Goal: Book appointment/travel/reservation

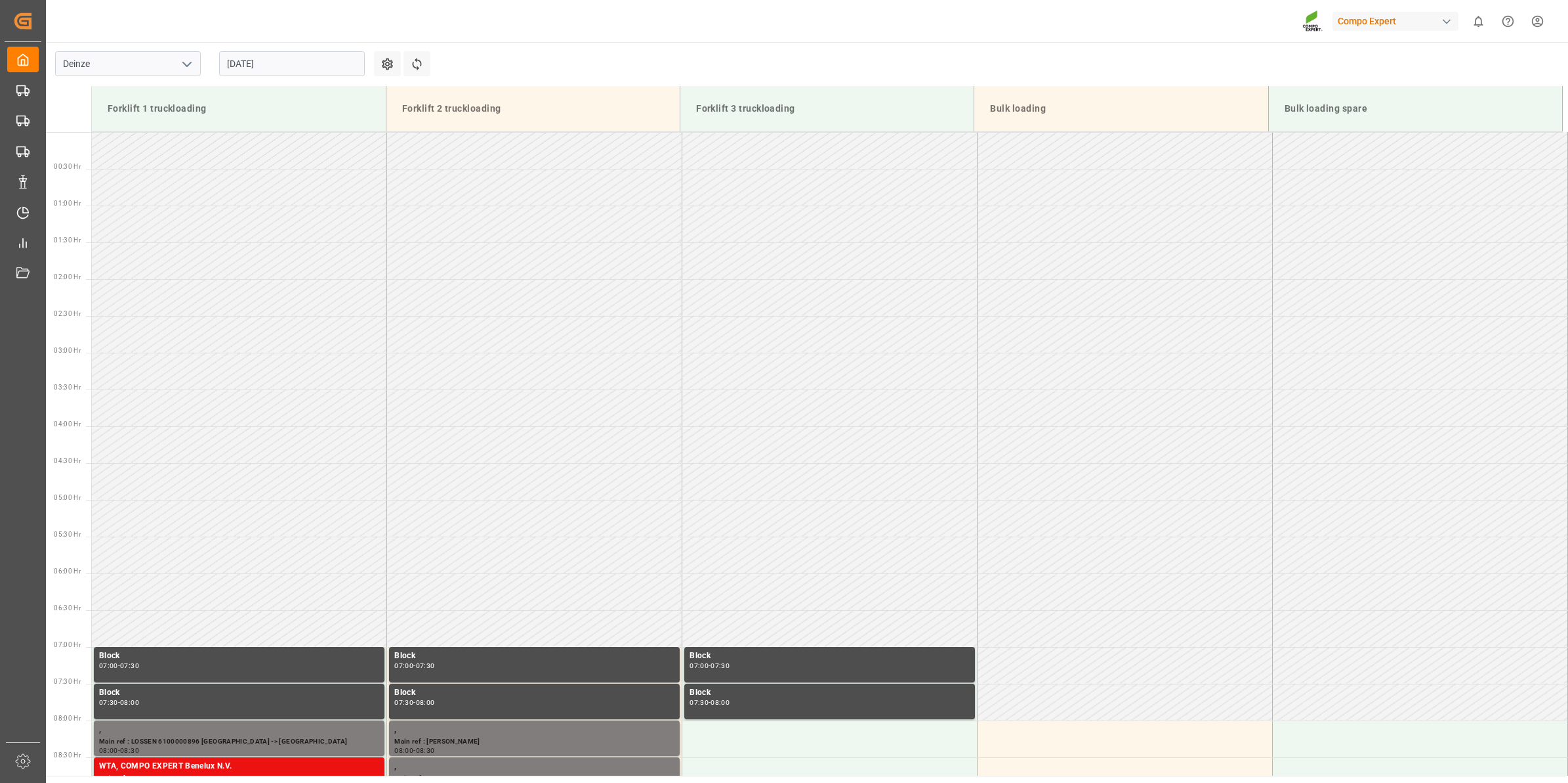
scroll to position [506, 0]
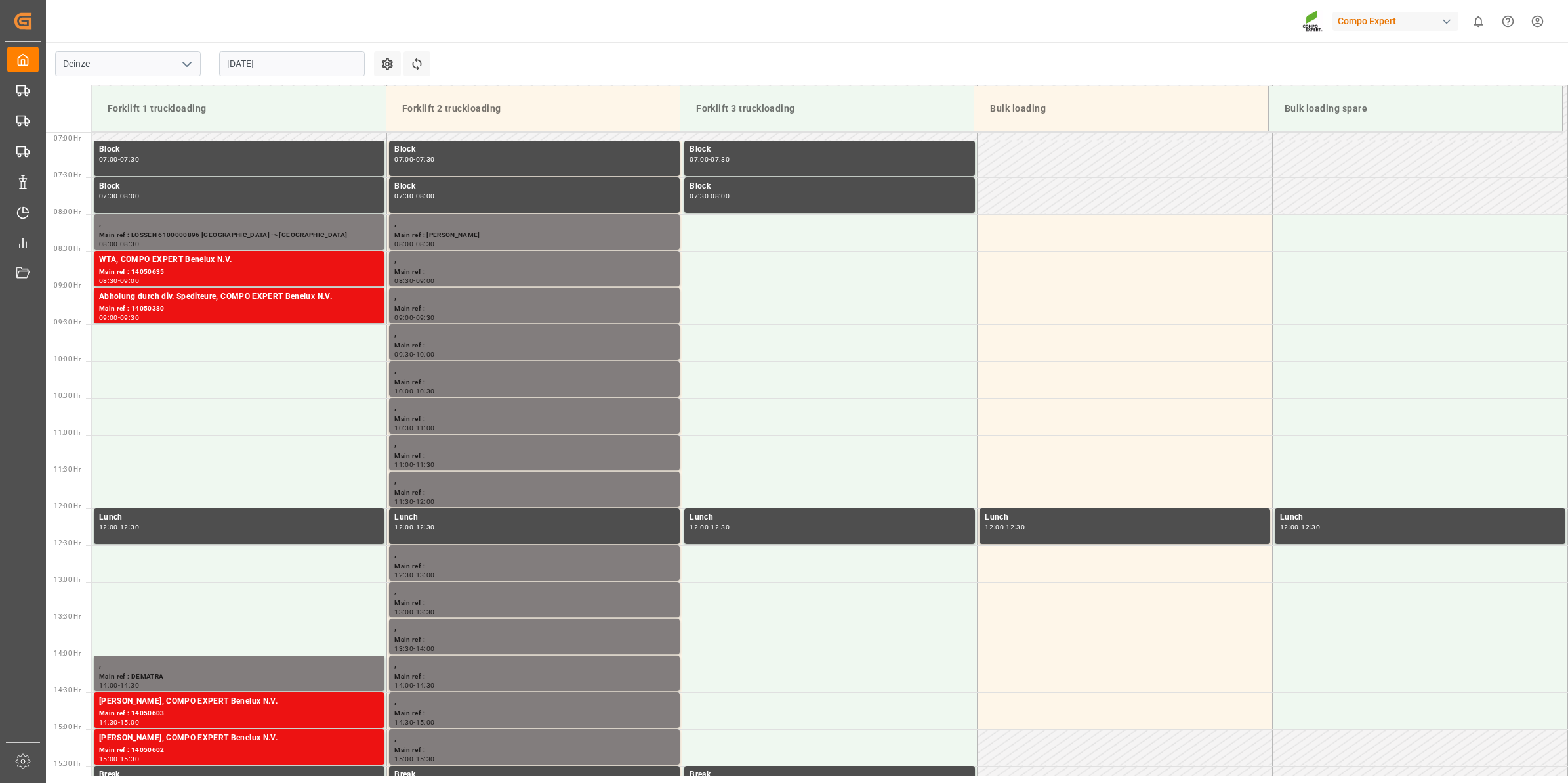
click at [281, 64] on input "[DATE]" at bounding box center [292, 63] width 146 height 25
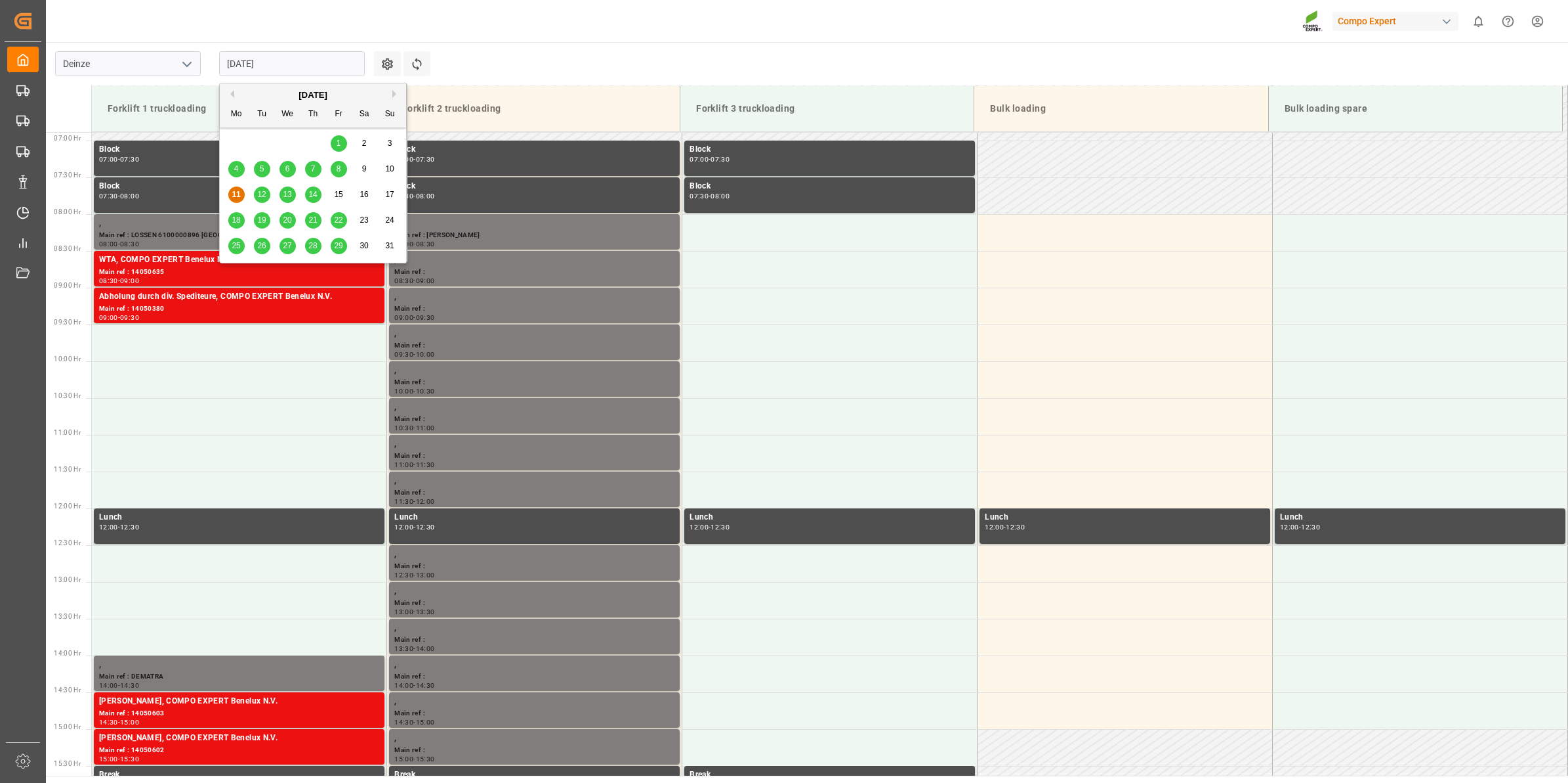
click at [268, 188] on div "12" at bounding box center [262, 194] width 16 height 16
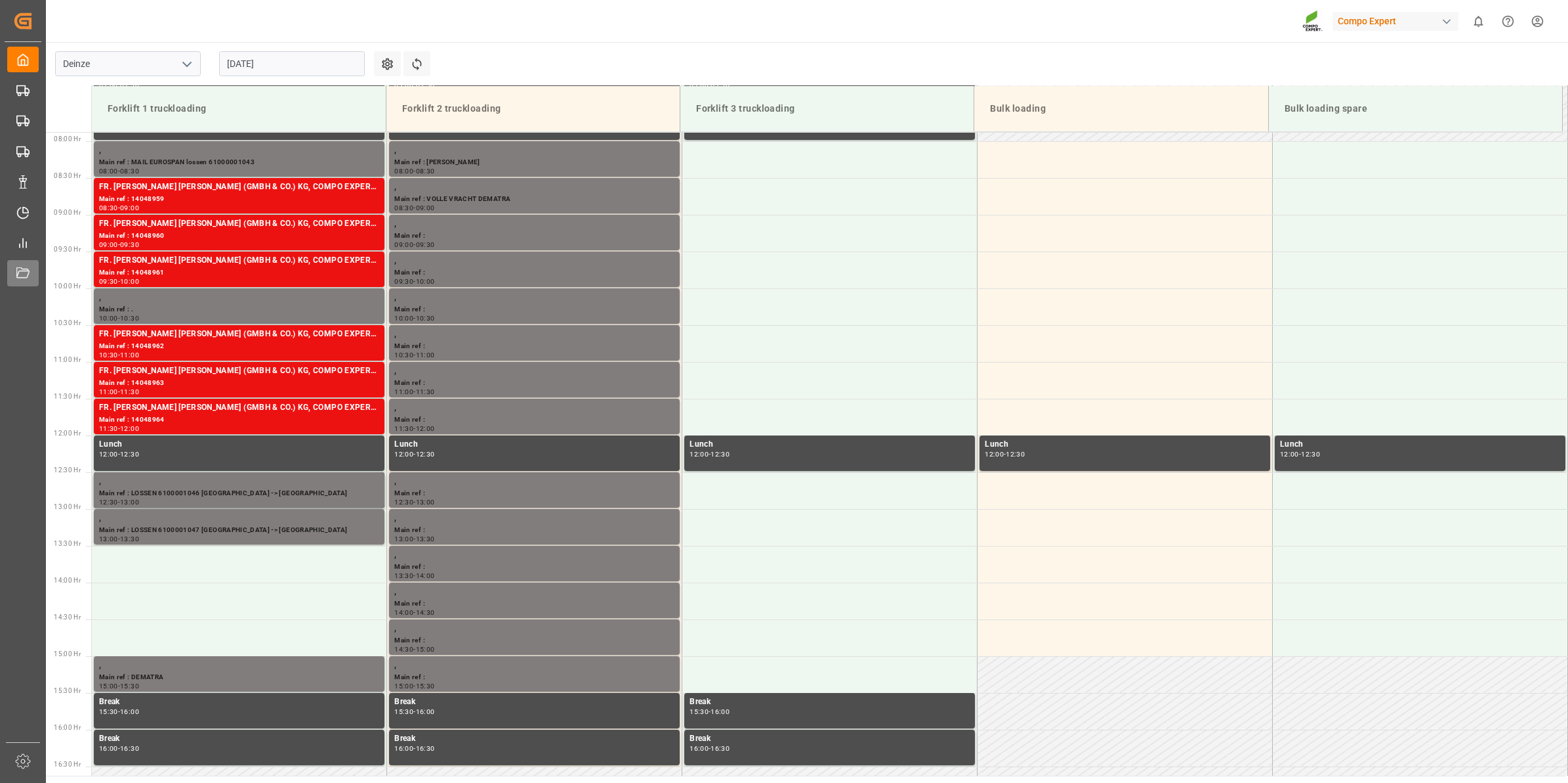
scroll to position [579, 0]
click at [330, 53] on input "[DATE]" at bounding box center [292, 63] width 146 height 25
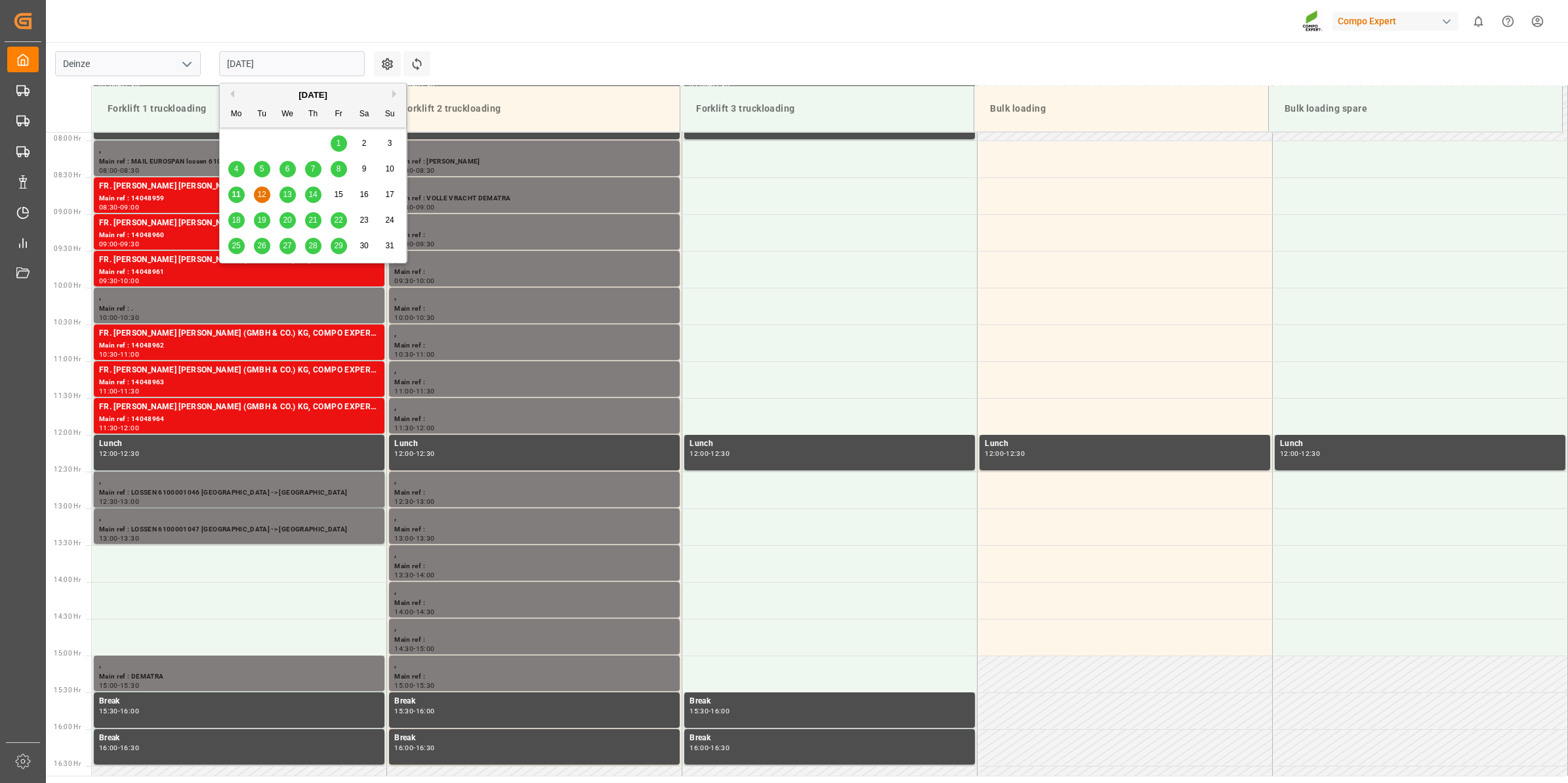
click at [307, 198] on div "14" at bounding box center [314, 194] width 16 height 16
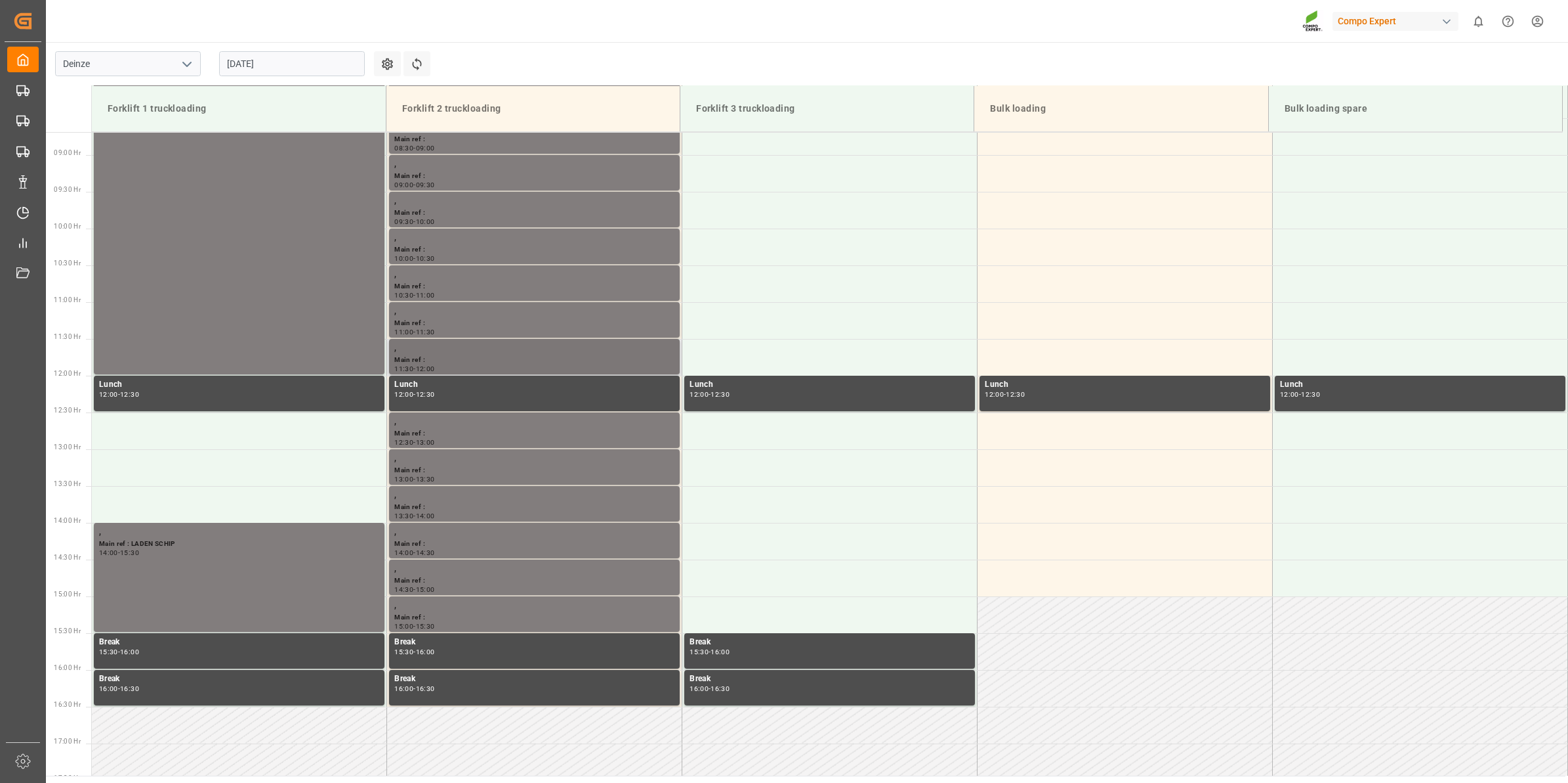
scroll to position [662, 0]
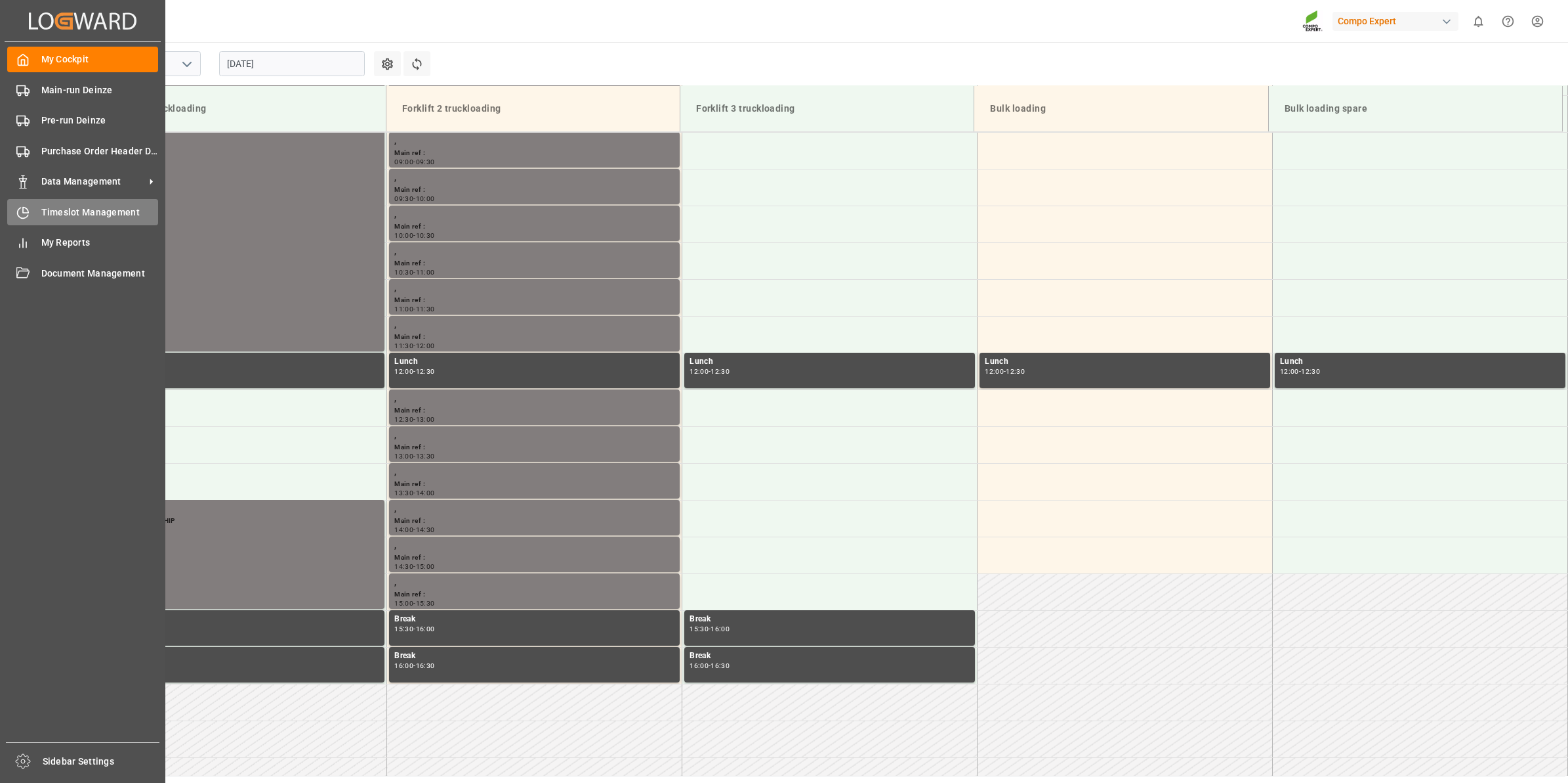
click at [74, 214] on span "Timeslot Management" at bounding box center [99, 212] width 118 height 14
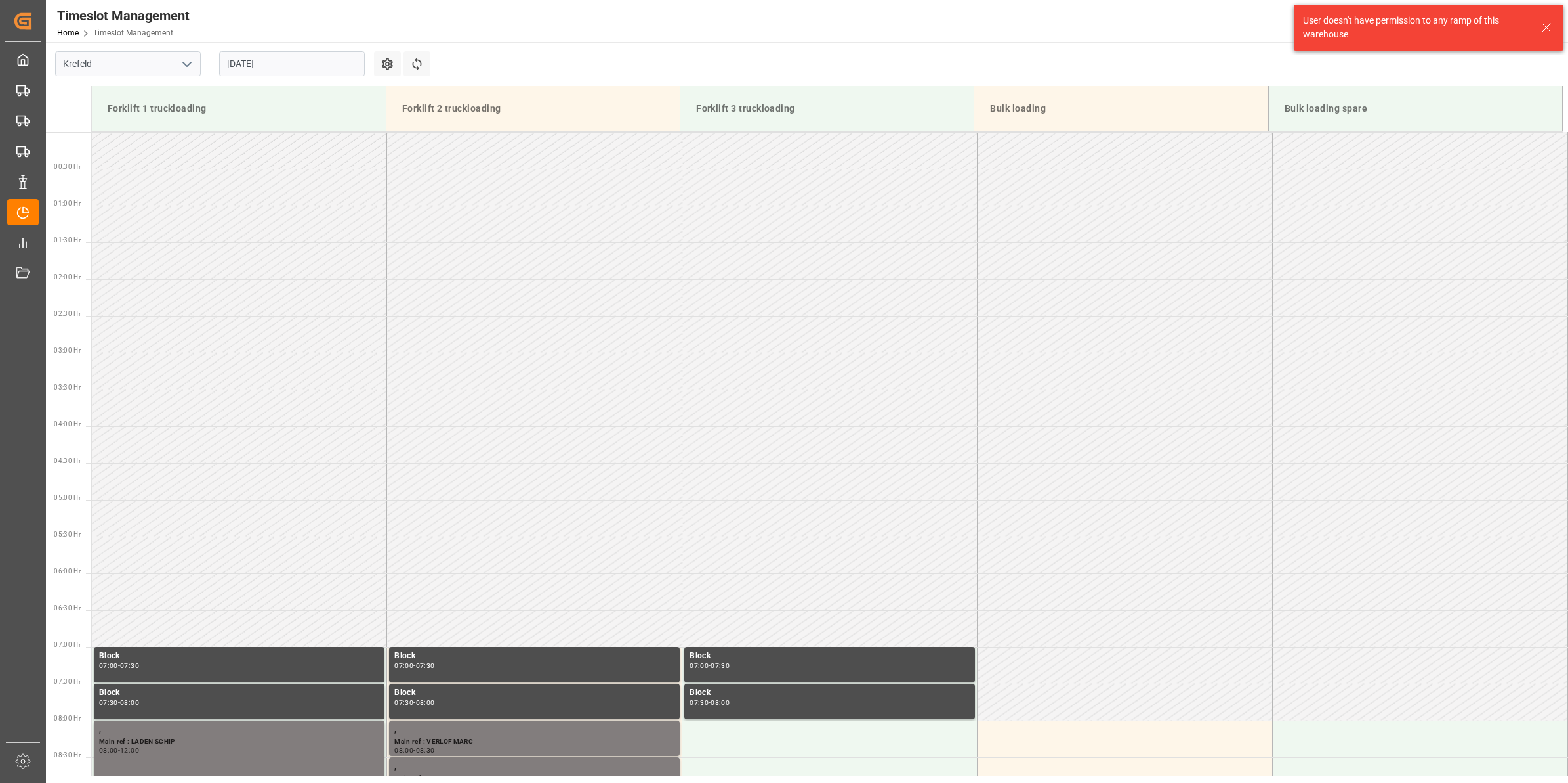
click at [188, 67] on icon "open menu" at bounding box center [186, 64] width 16 height 16
click at [146, 94] on div "Deinze" at bounding box center [128, 93] width 144 height 29
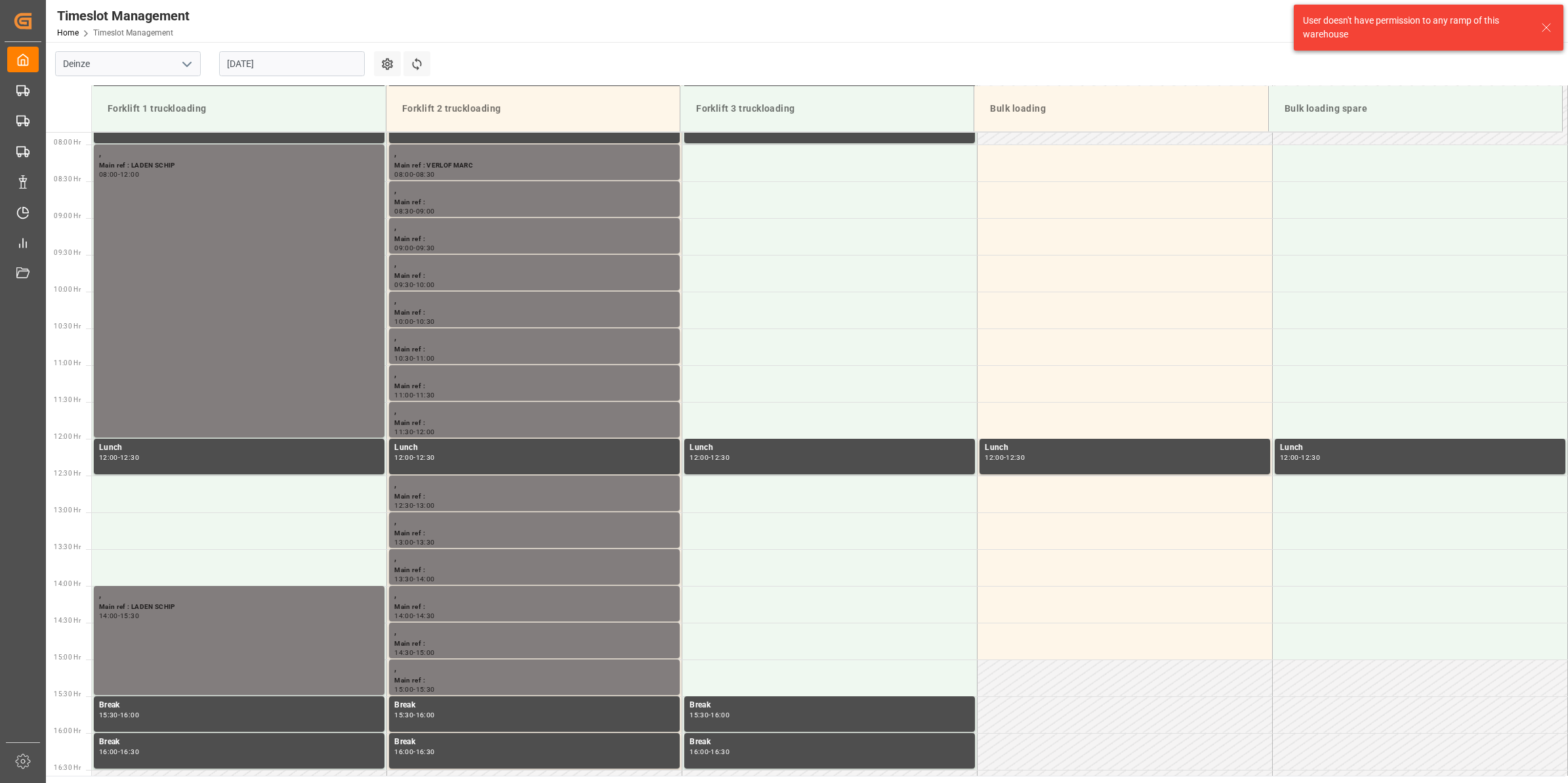
scroll to position [579, 0]
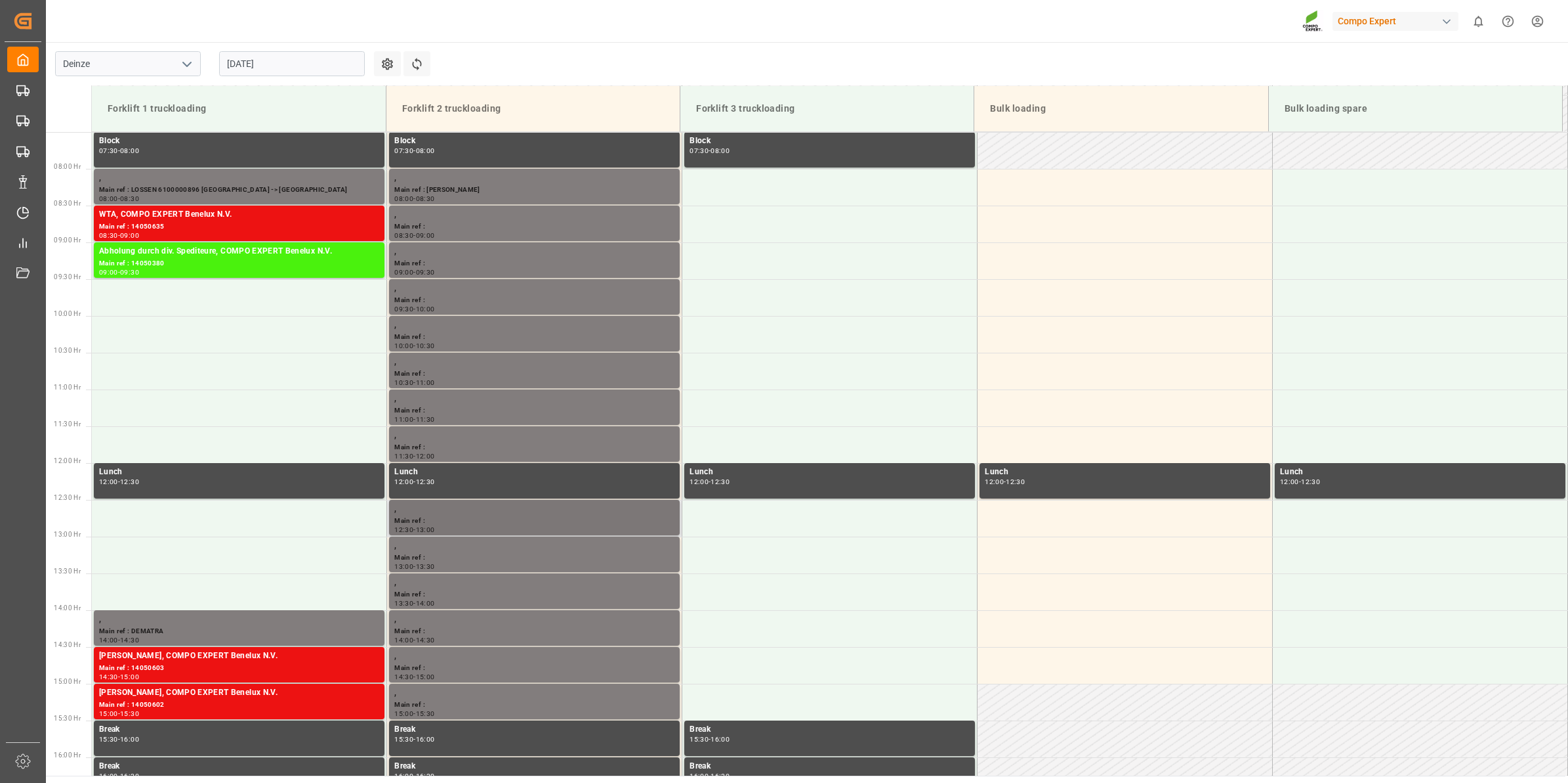
scroll to position [579, 0]
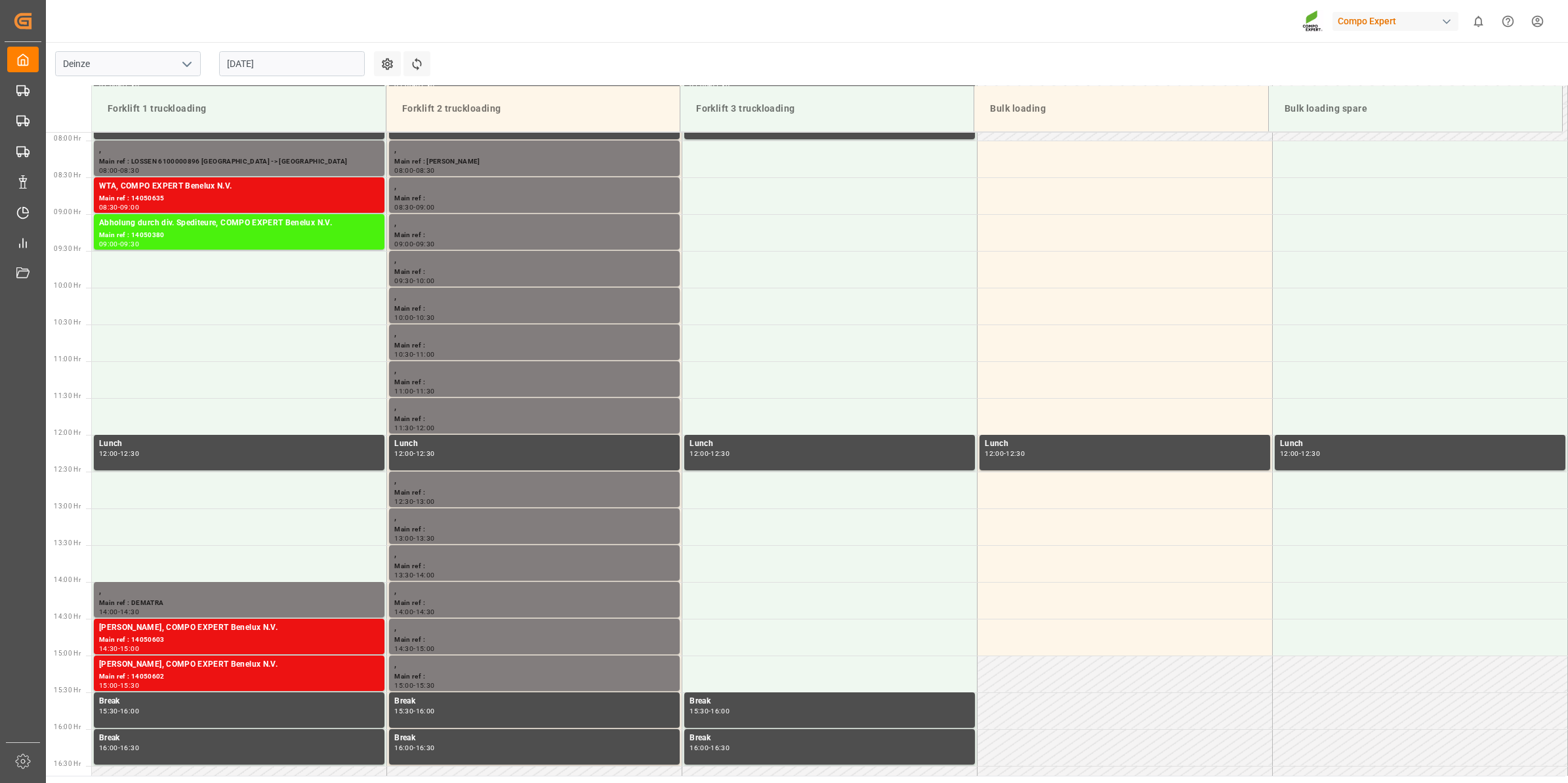
click at [271, 59] on input "[DATE]" at bounding box center [292, 63] width 146 height 25
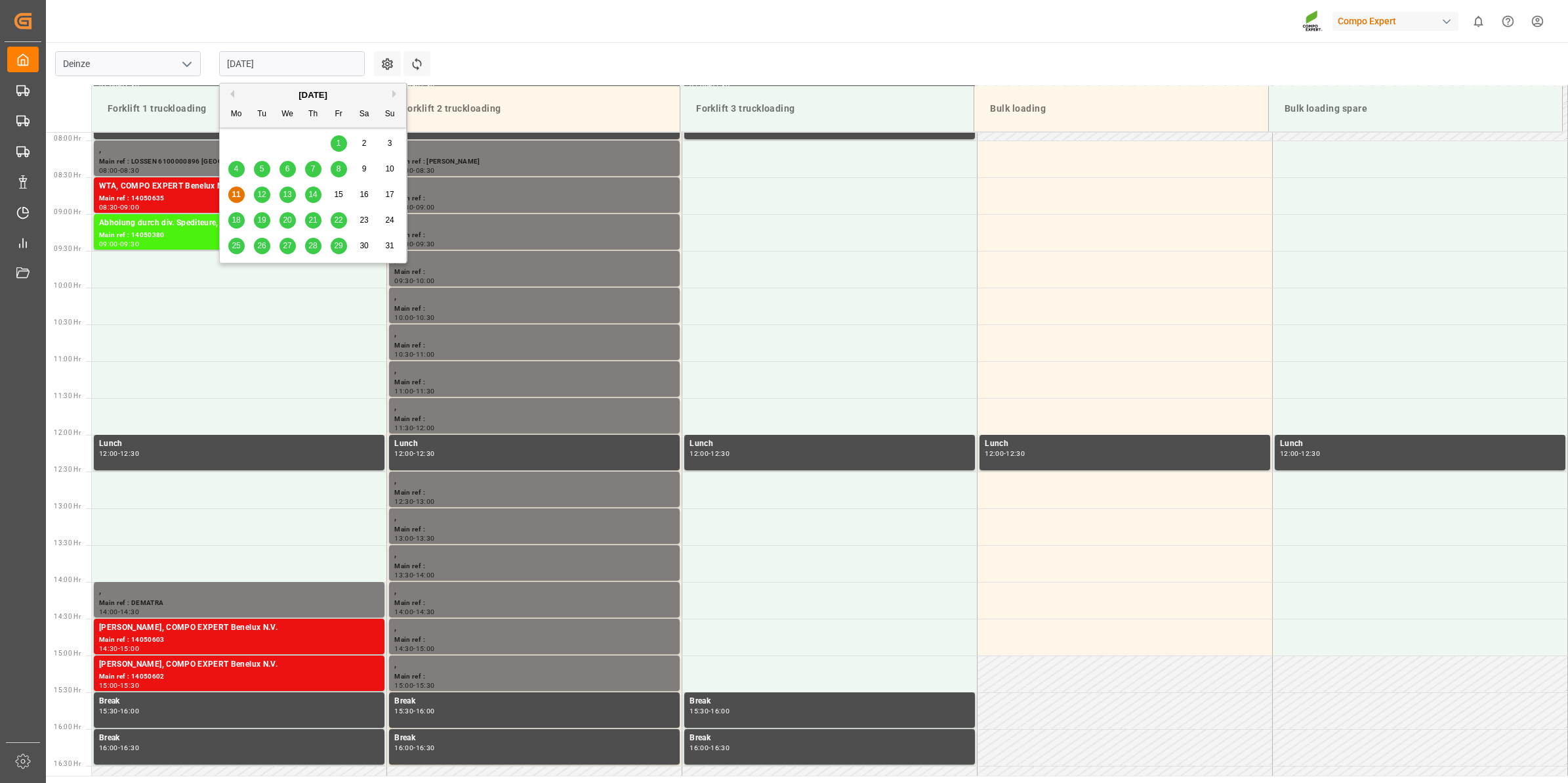
click at [265, 193] on span "12" at bounding box center [261, 194] width 8 height 9
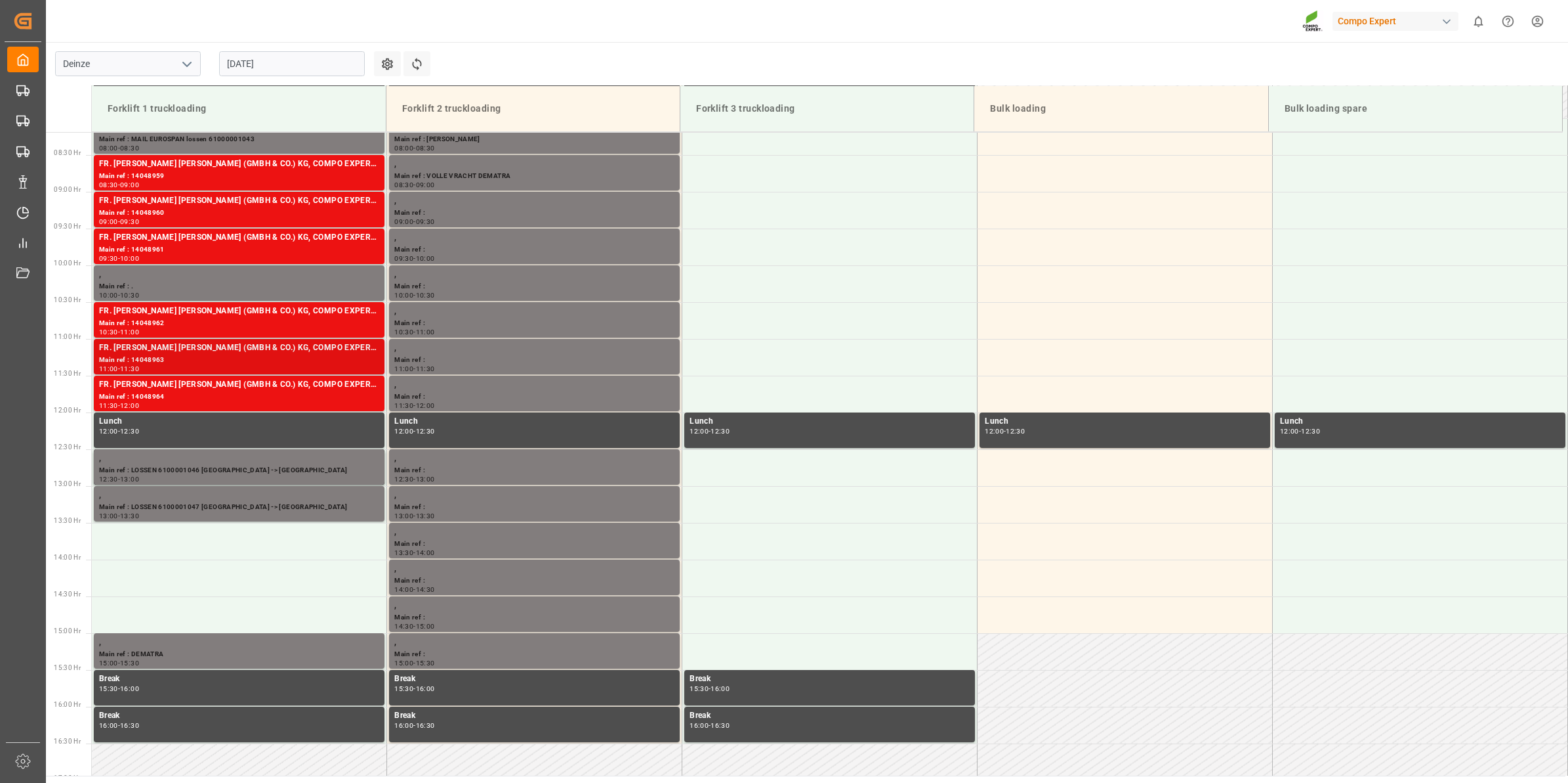
scroll to position [571, 0]
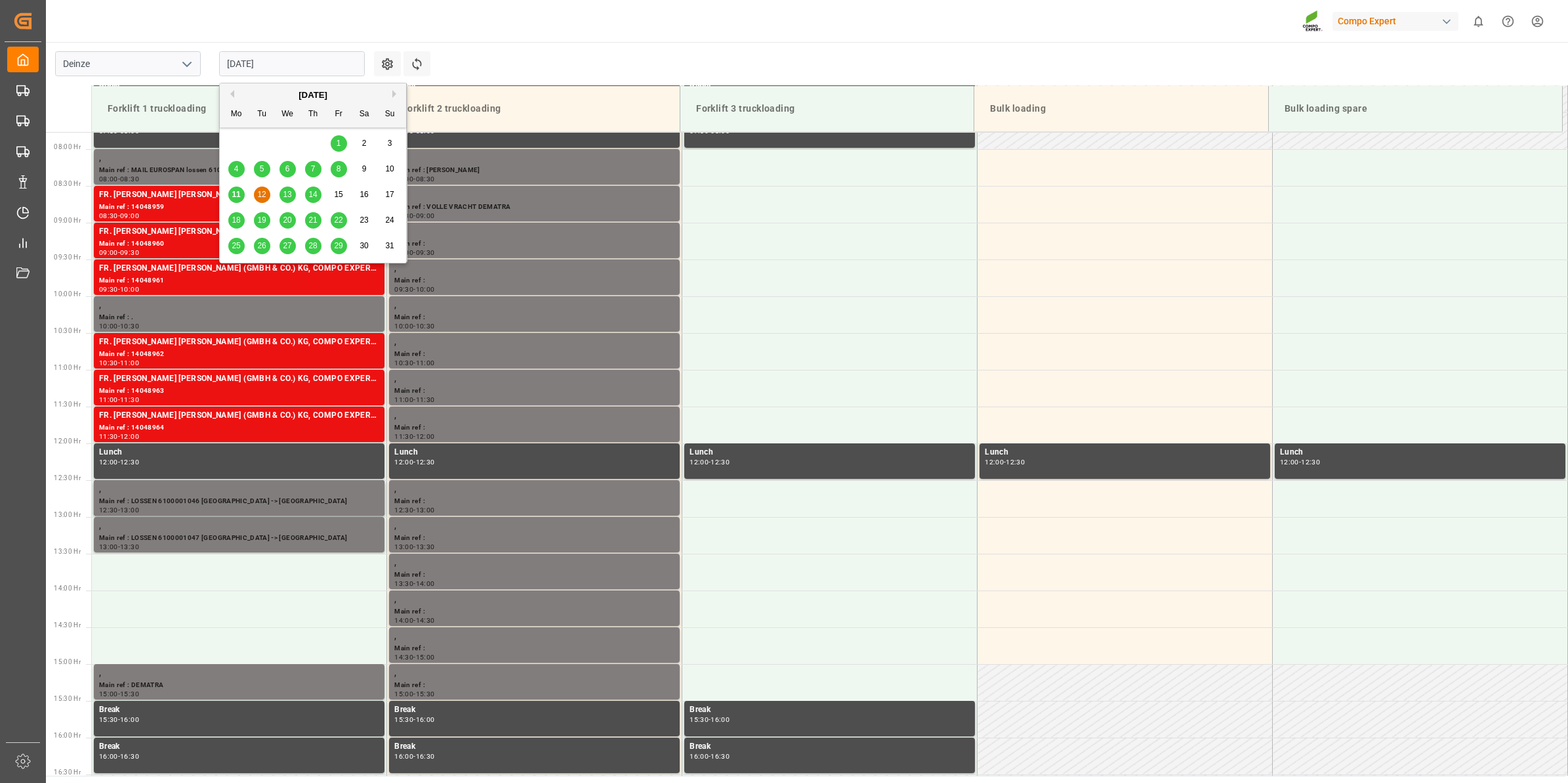
click at [317, 64] on input "[DATE]" at bounding box center [292, 63] width 146 height 25
click at [289, 192] on span "13" at bounding box center [286, 194] width 8 height 9
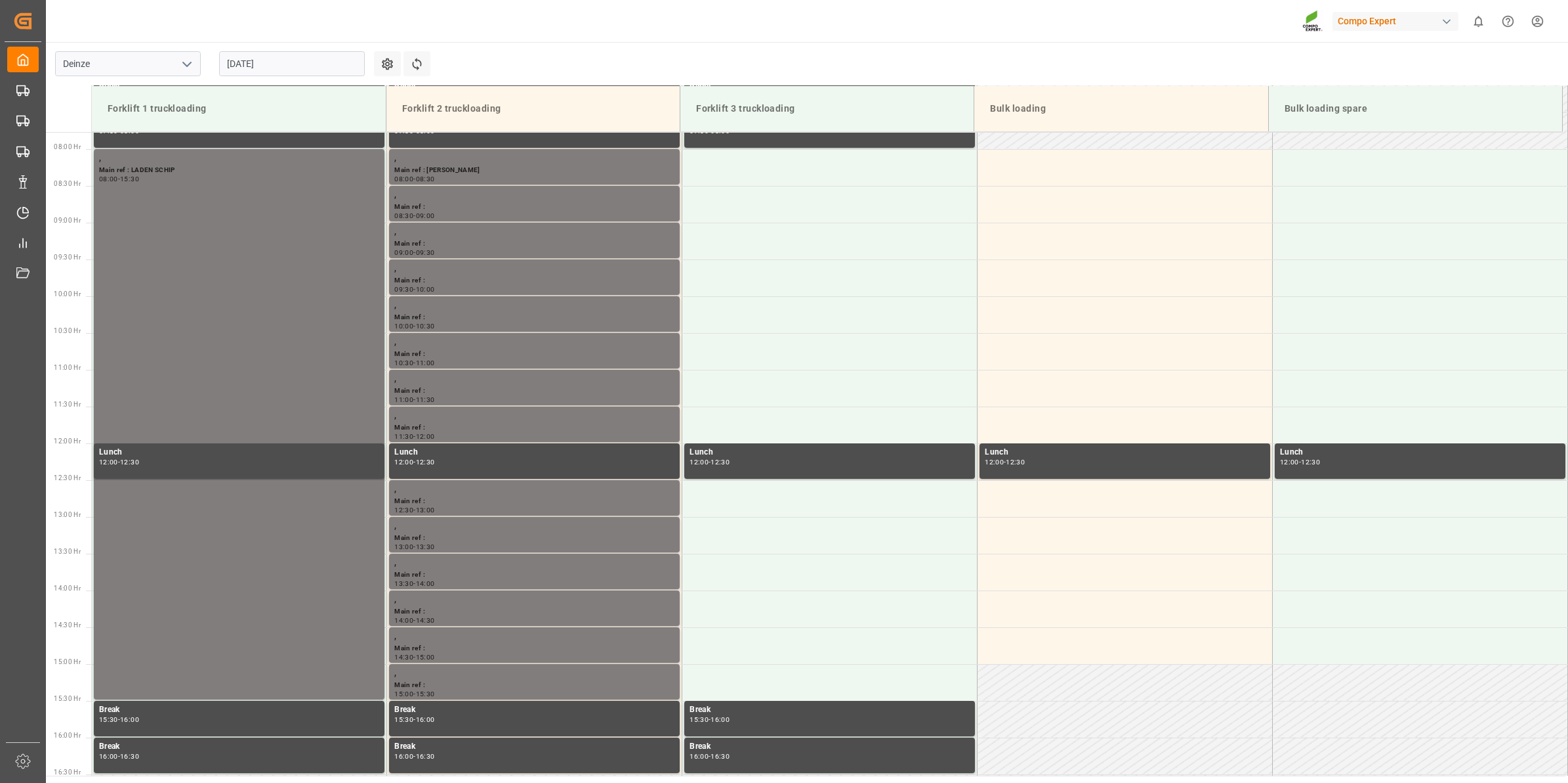
click at [297, 74] on input "13.08.2025" at bounding box center [292, 63] width 146 height 25
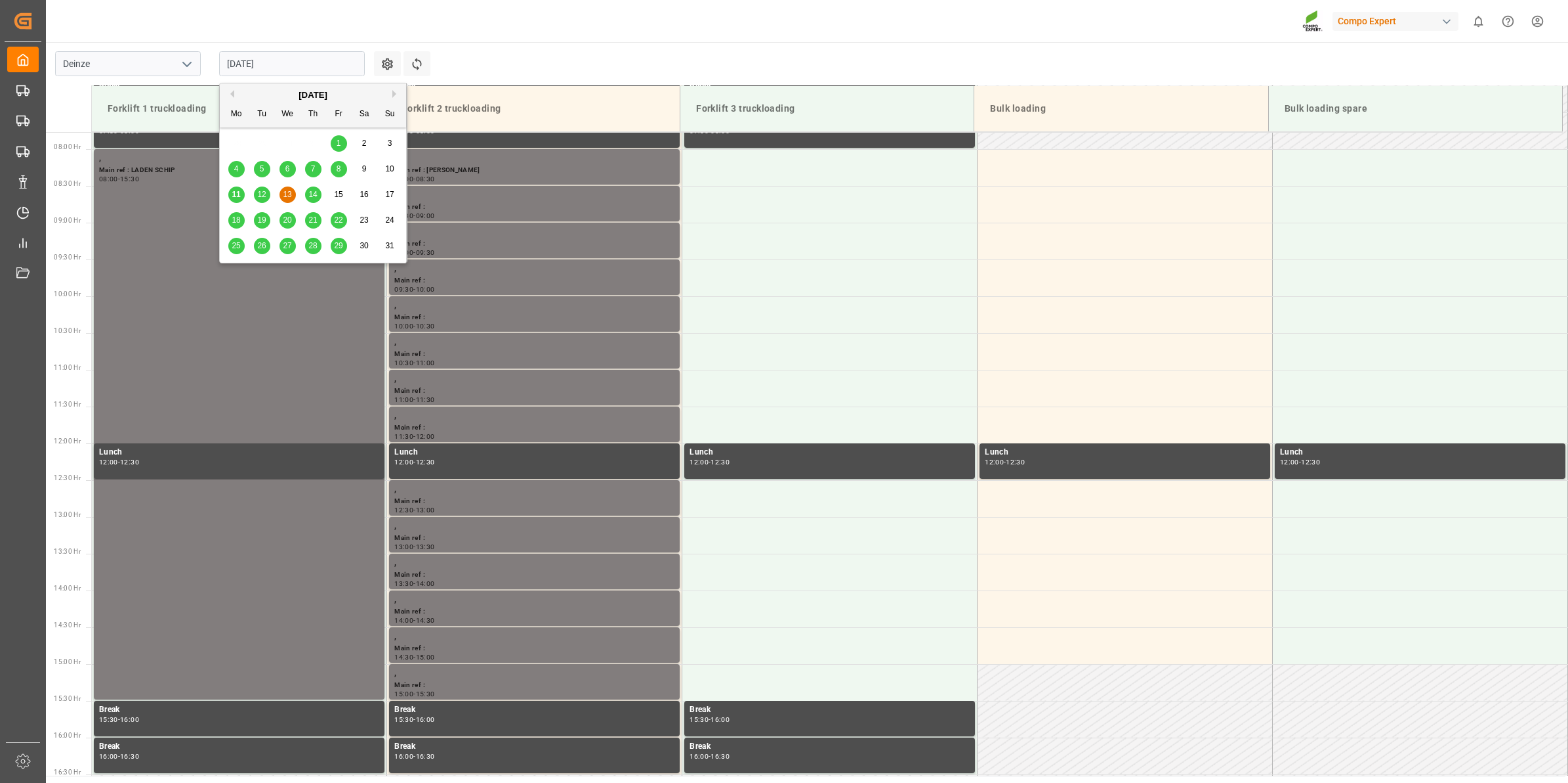
click at [313, 198] on span "14" at bounding box center [312, 194] width 8 height 9
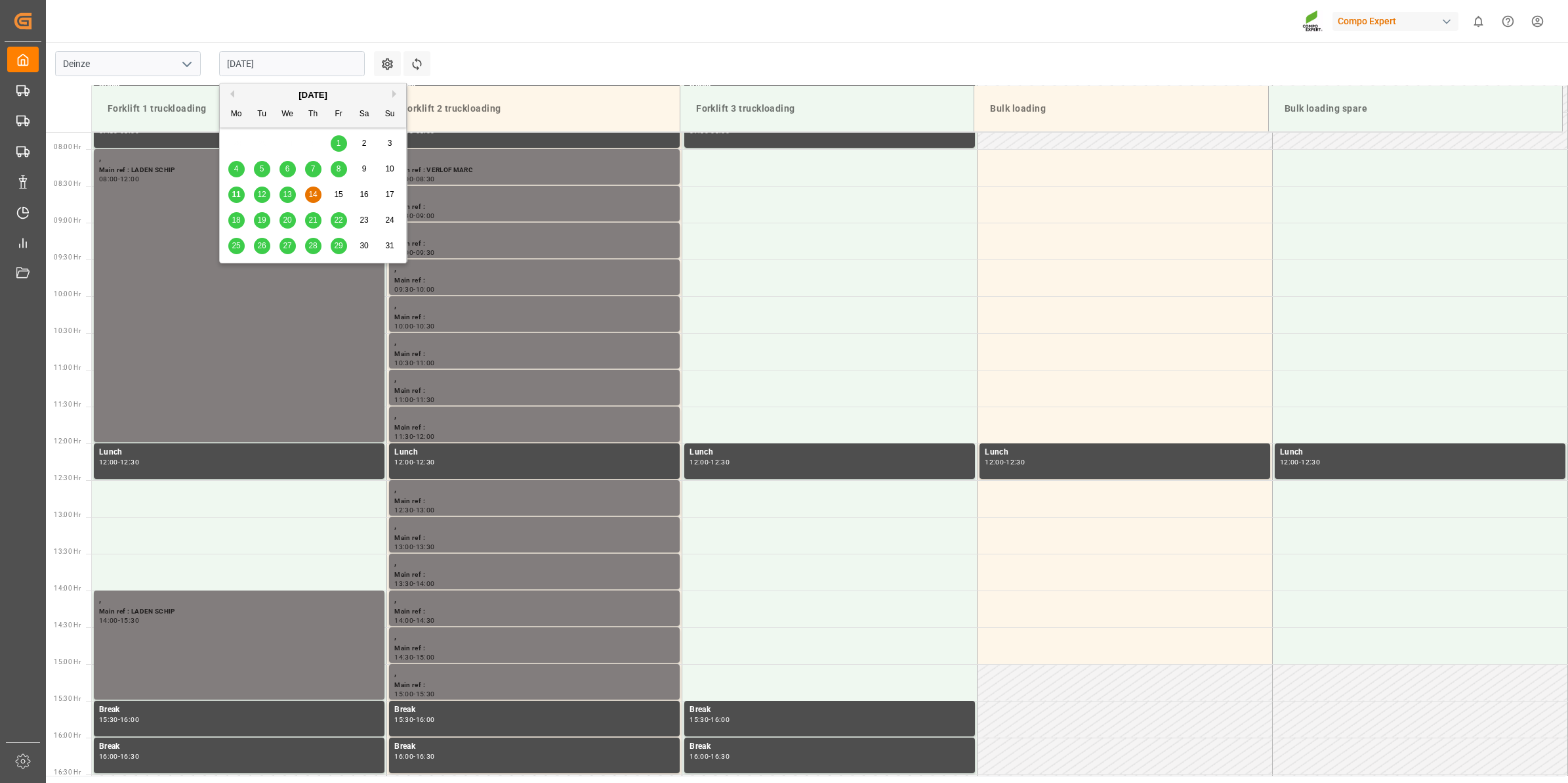
click at [266, 73] on input "[DATE]" at bounding box center [292, 63] width 146 height 25
click at [279, 195] on div "13" at bounding box center [287, 194] width 16 height 16
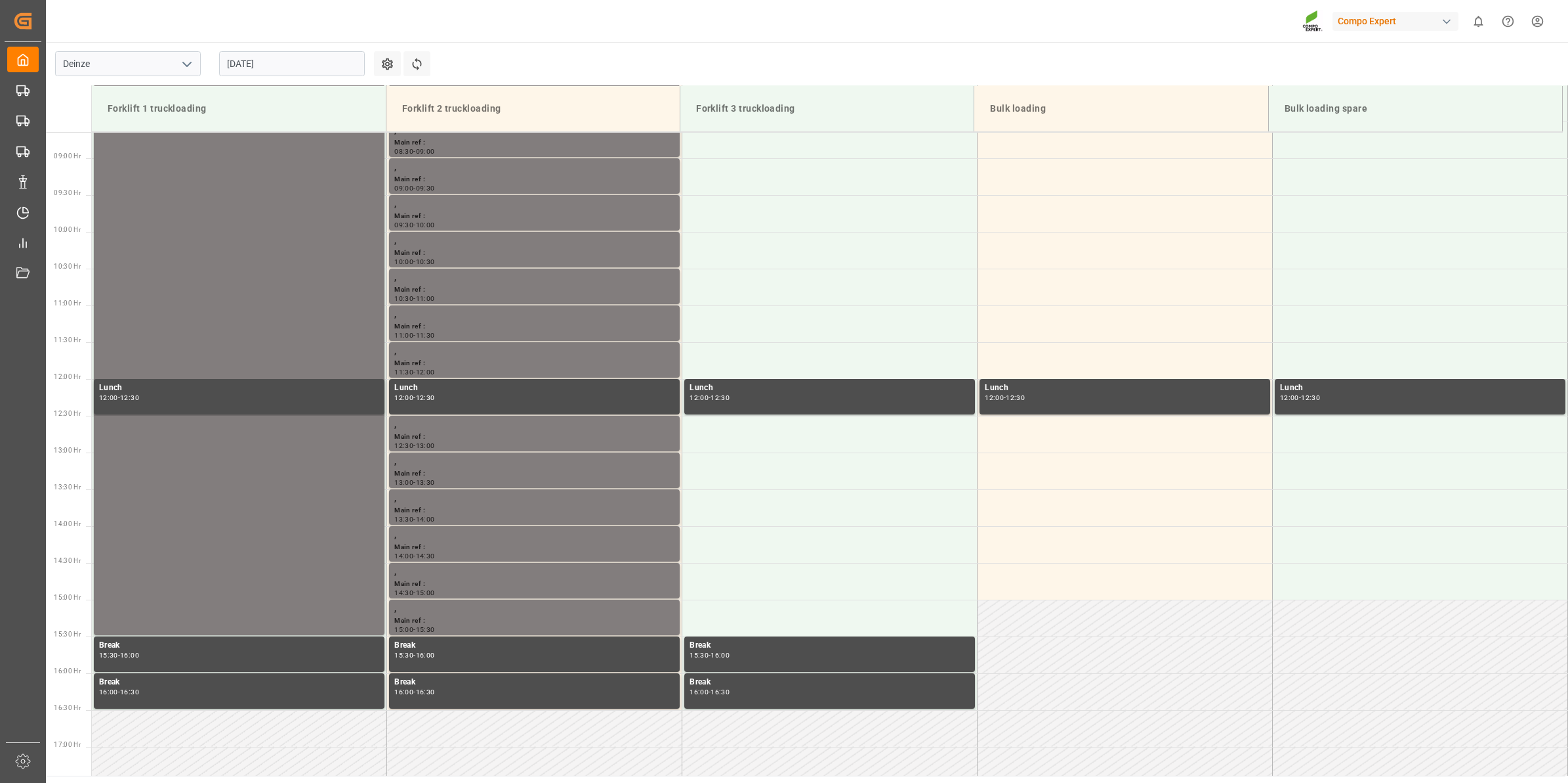
scroll to position [653, 0]
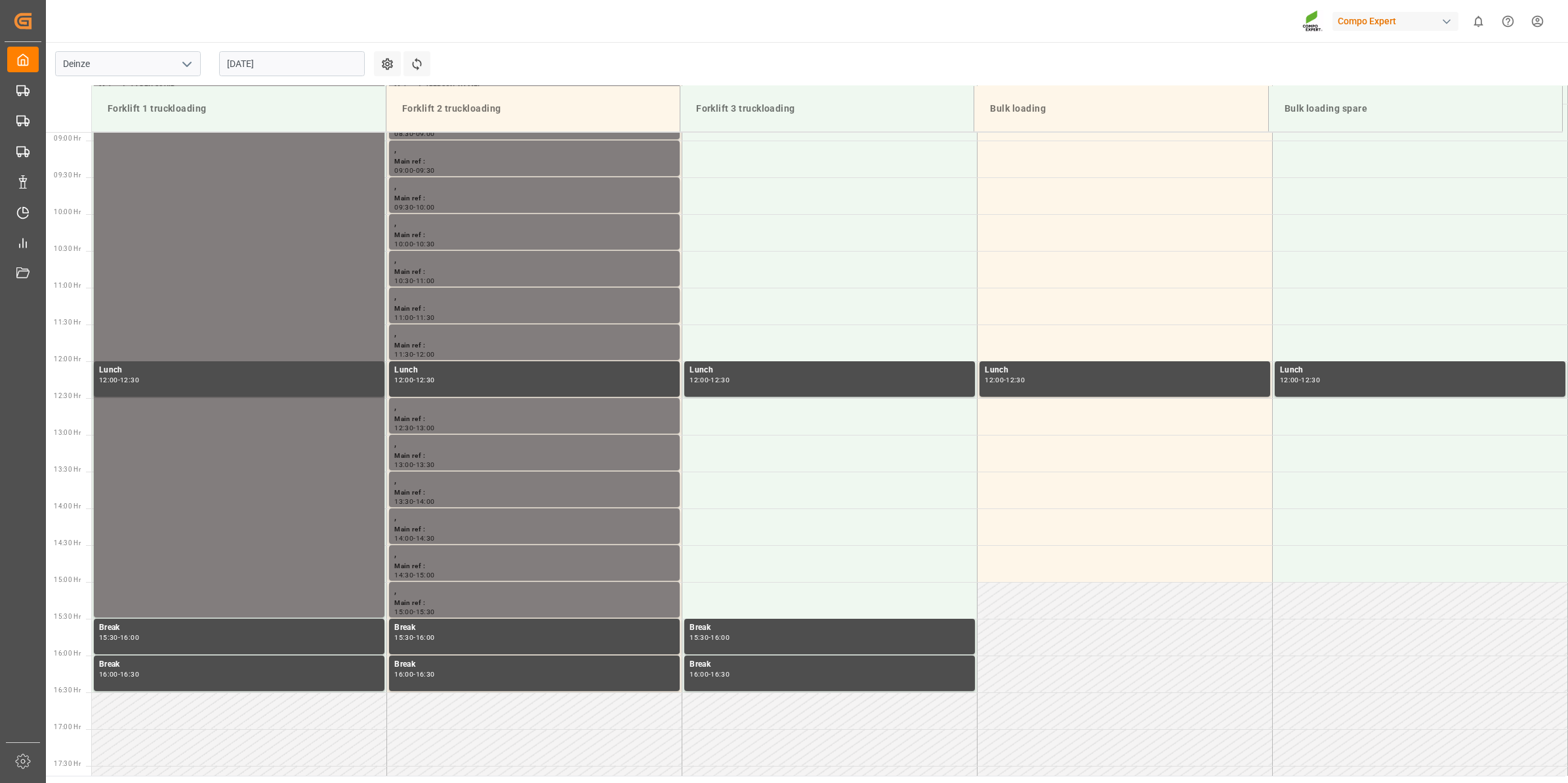
click at [281, 65] on input "13.08.2025" at bounding box center [292, 63] width 146 height 25
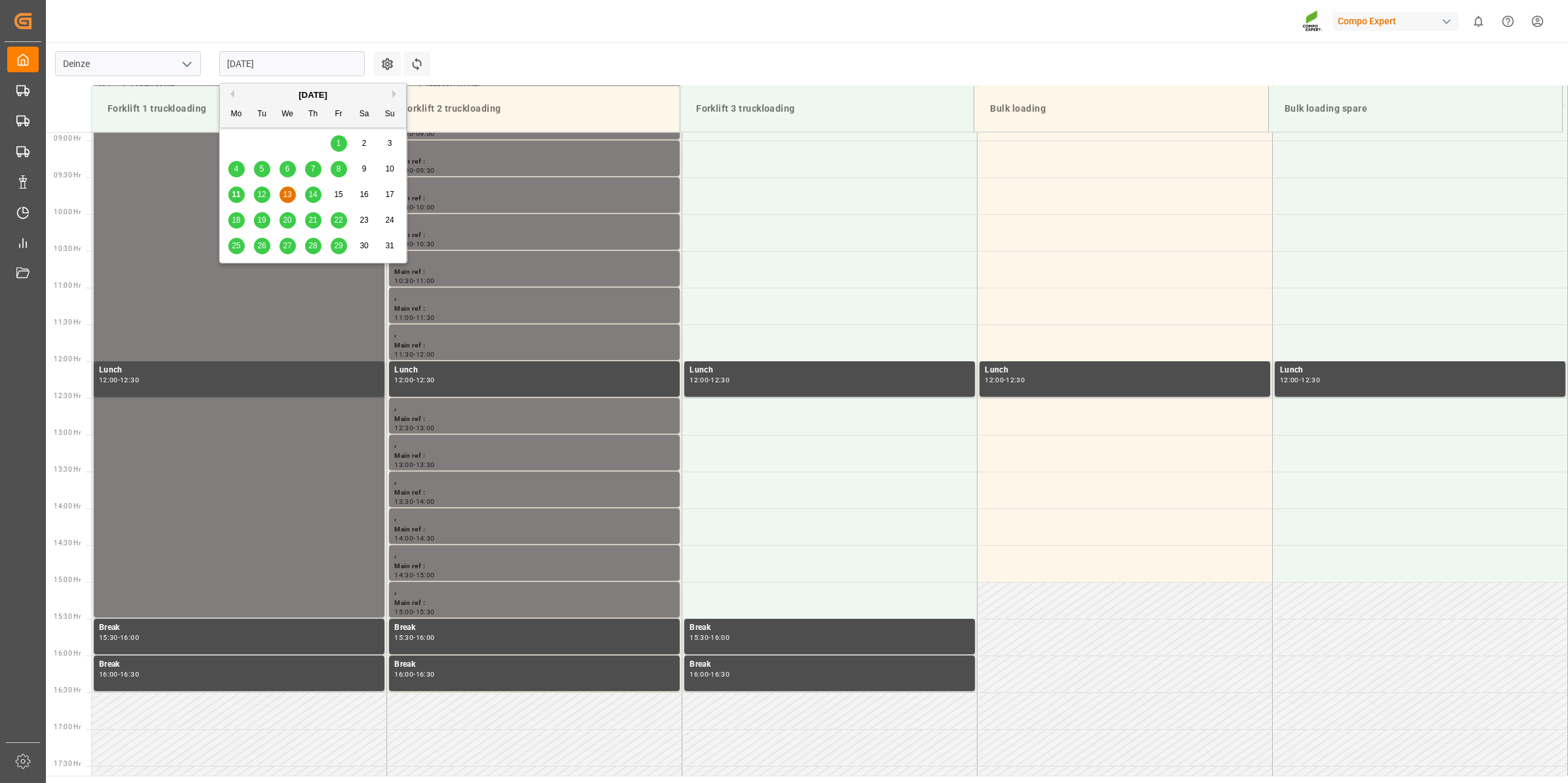
click at [261, 194] on span "12" at bounding box center [261, 194] width 8 height 9
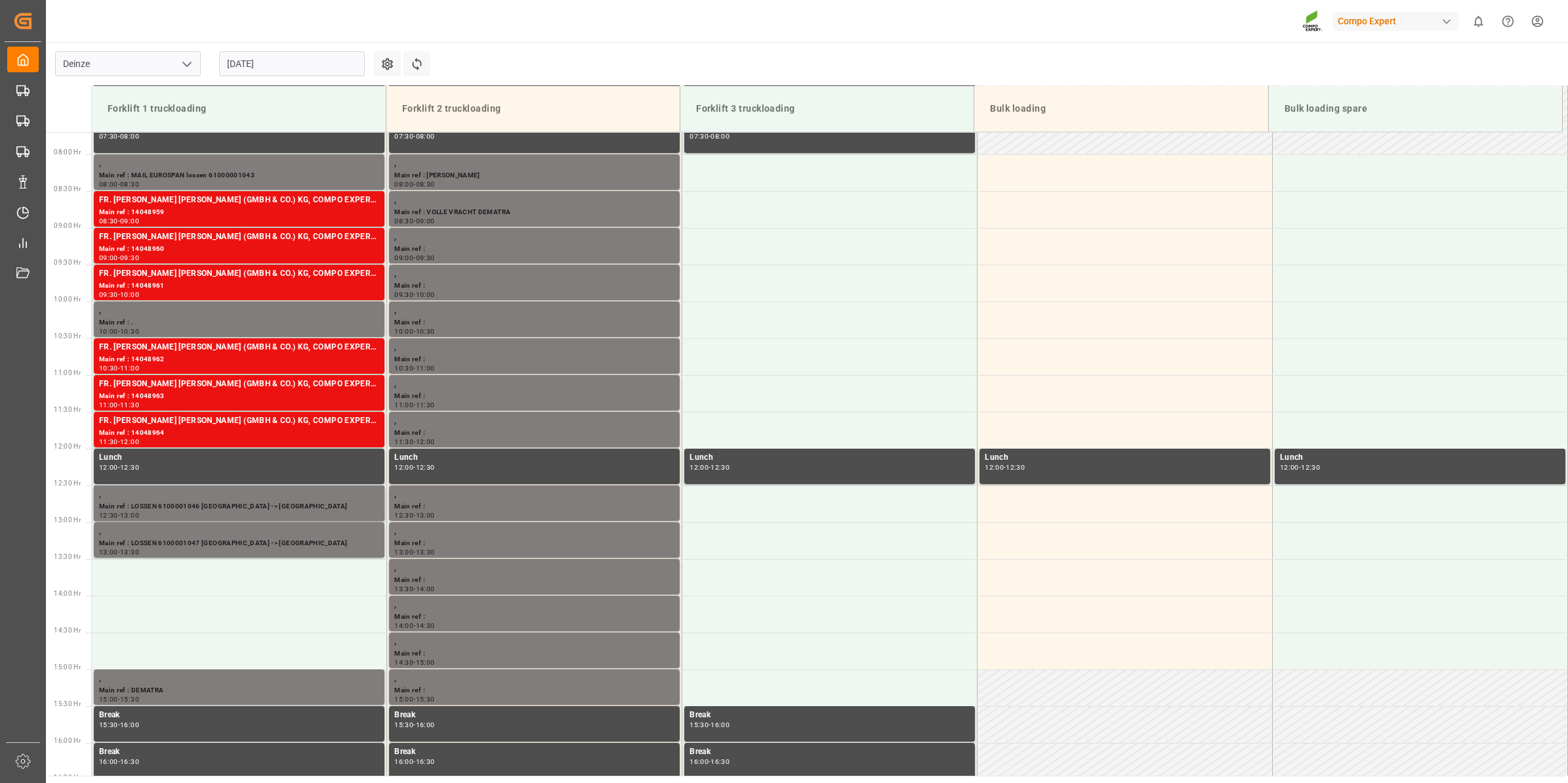
scroll to position [559, 0]
